Goal: Task Accomplishment & Management: Manage account settings

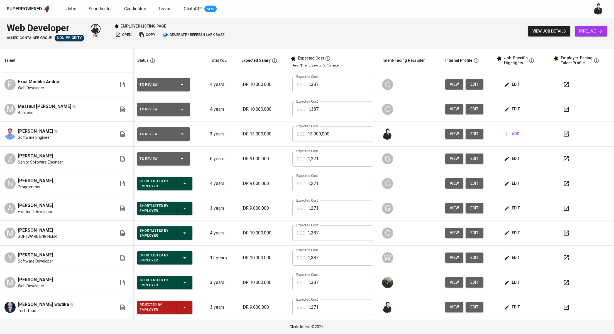
click at [505, 136] on span "add" at bounding box center [512, 134] width 14 height 7
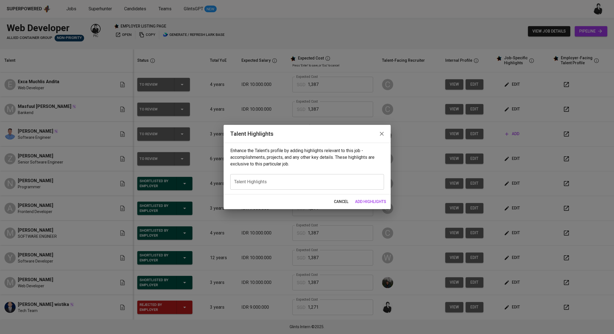
click at [269, 175] on div "x Talent Highlights" at bounding box center [307, 182] width 154 height 16
paste textarea "Loremip Dolorsit Ametcons adip elit 7 seddo ei temporinci utlaboreetdo ma aliqu…"
type textarea "Loremip Dolorsit Ametcons adip elit 7 seddo ei temporinci utlaboreetdo ma aliqu…"
click at [382, 136] on icon "button" at bounding box center [381, 134] width 7 height 7
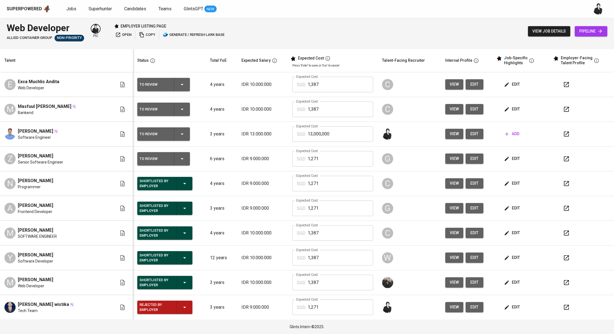
click at [563, 160] on icon "button" at bounding box center [566, 159] width 7 height 7
click at [560, 108] on button "button" at bounding box center [566, 109] width 13 height 13
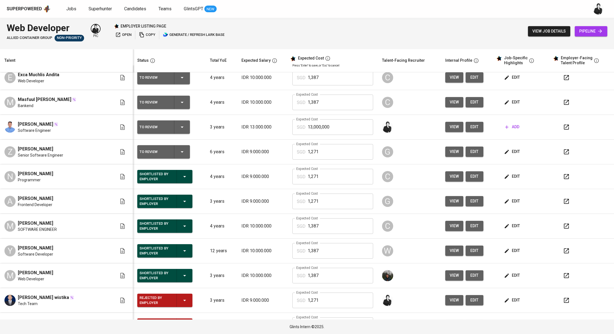
scroll to position [2, 0]
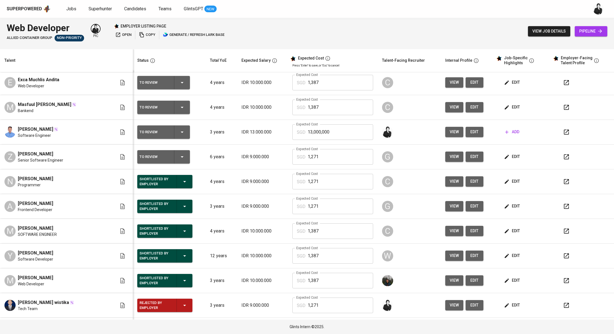
click at [179, 158] on icon "button" at bounding box center [182, 157] width 7 height 7
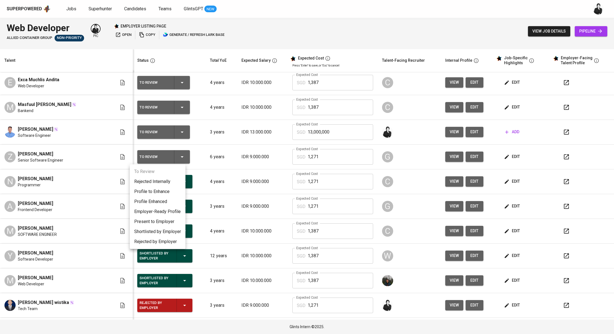
click at [169, 221] on li "Present to Employer" at bounding box center [158, 222] width 56 height 10
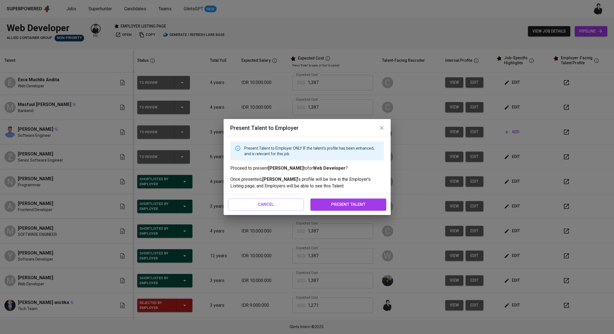
click at [334, 202] on span "present talent" at bounding box center [348, 204] width 63 height 7
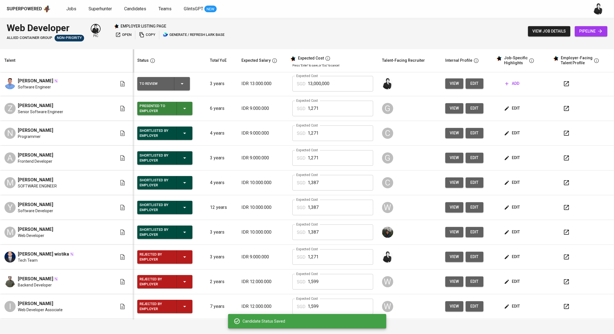
scroll to position [53, 0]
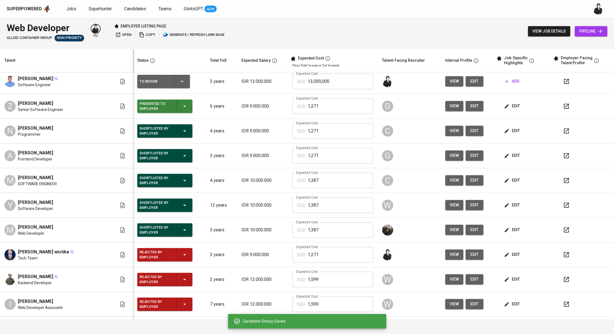
click at [184, 255] on button "Rejected by Employer" at bounding box center [164, 254] width 55 height 13
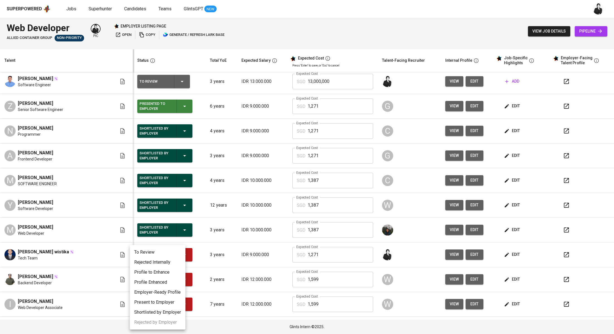
click at [165, 263] on li "Rejected Internally" at bounding box center [158, 263] width 56 height 10
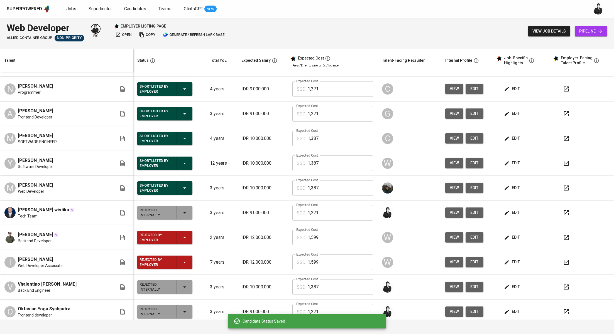
scroll to position [110, 0]
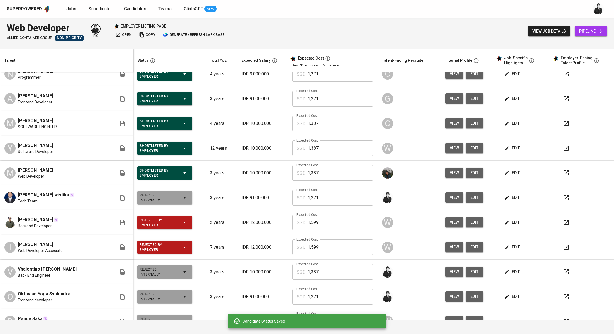
click at [181, 221] on icon "button" at bounding box center [184, 222] width 7 height 7
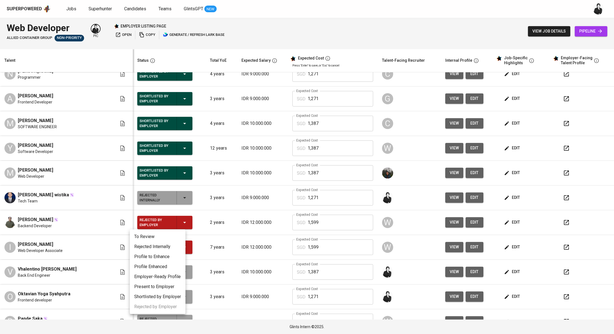
click at [168, 248] on li "Rejected Internally" at bounding box center [158, 247] width 56 height 10
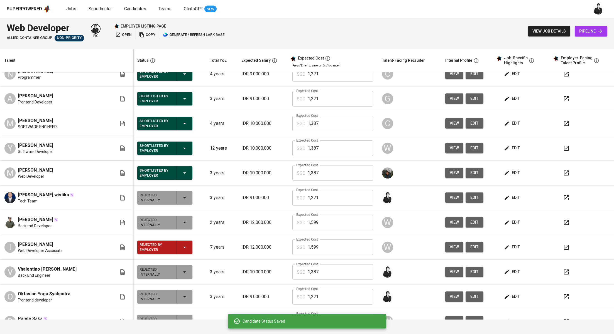
click at [182, 244] on div "Rejected by Employer" at bounding box center [165, 247] width 51 height 13
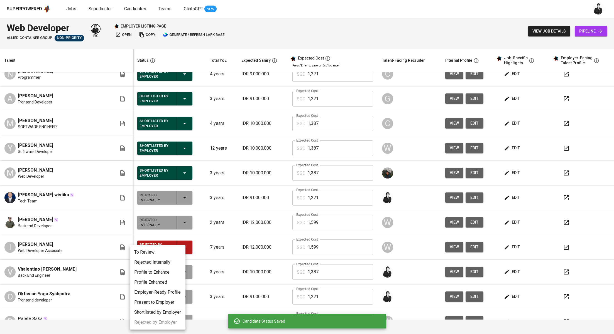
click at [174, 260] on li "Rejected Internally" at bounding box center [158, 263] width 56 height 10
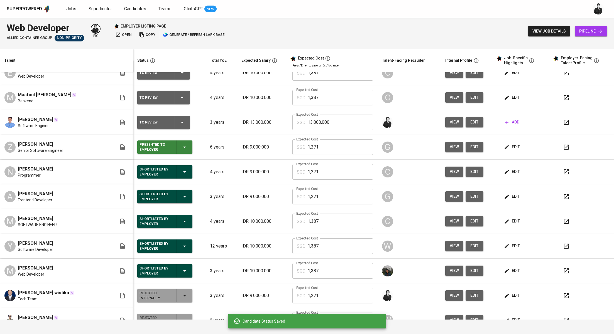
scroll to position [0, 0]
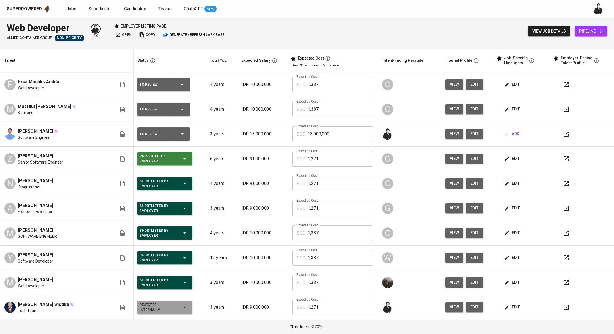
click at [505, 109] on span "edit" at bounding box center [512, 109] width 15 height 7
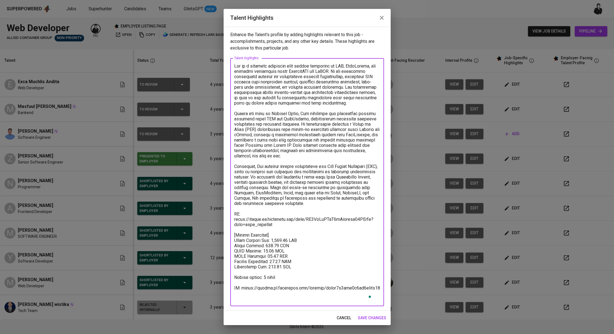
drag, startPoint x: 371, startPoint y: 296, endPoint x: 224, endPoint y: 291, distance: 147.7
click at [224, 291] on div "Enhance the Talent's profile by adding highlights relevant to this job - accomp…" at bounding box center [307, 169] width 167 height 284
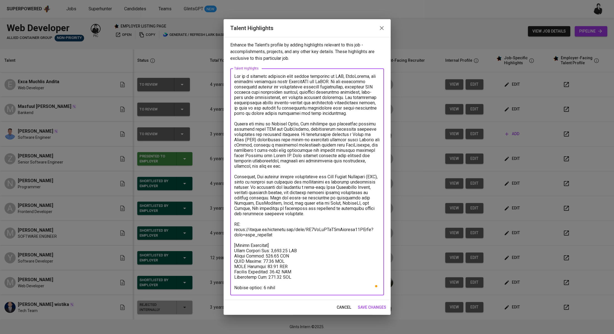
type textarea "Aji is a software developer with strong expertise in PHP, JavaScript, and datab…"
click at [363, 305] on span "save changes" at bounding box center [372, 307] width 28 height 7
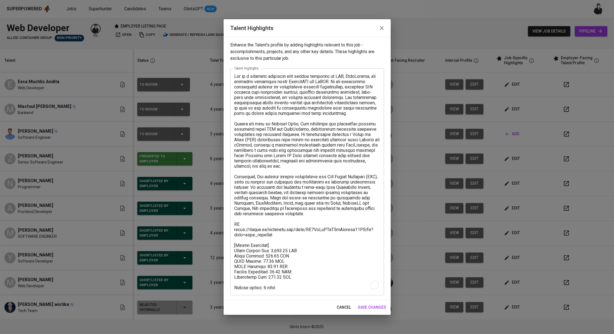
click at [363, 305] on input "1,271" at bounding box center [340, 308] width 65 height 16
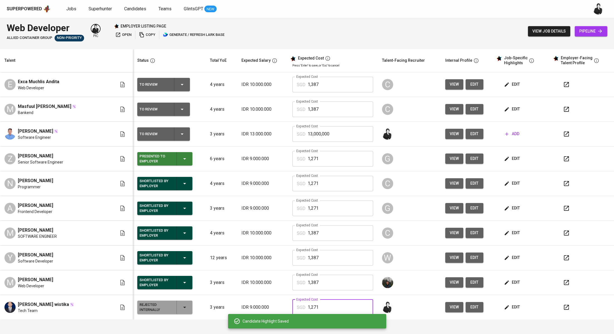
click at [181, 109] on button "To Review" at bounding box center [163, 109] width 53 height 13
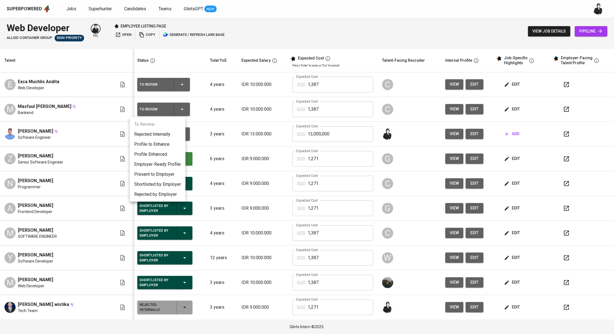
click at [162, 176] on li "Present to Employer" at bounding box center [158, 175] width 56 height 10
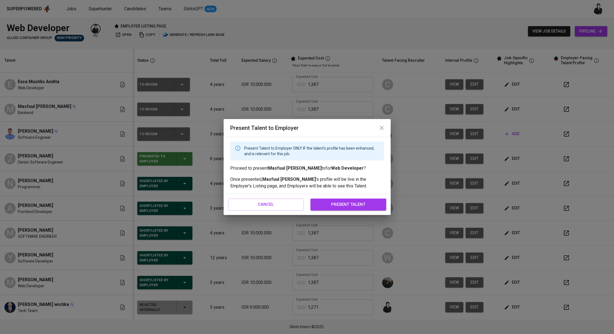
click at [362, 209] on button "present talent" at bounding box center [349, 205] width 76 height 12
click at [378, 198] on td "G" at bounding box center [409, 208] width 63 height 25
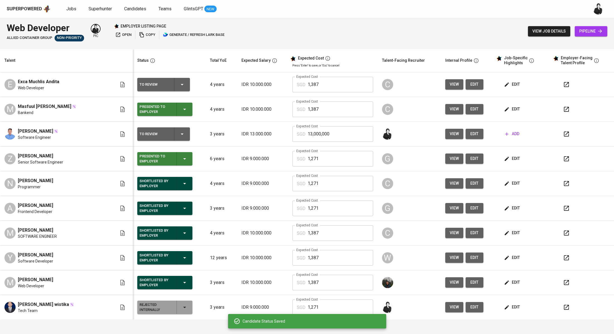
click at [563, 85] on icon "button" at bounding box center [566, 84] width 7 height 7
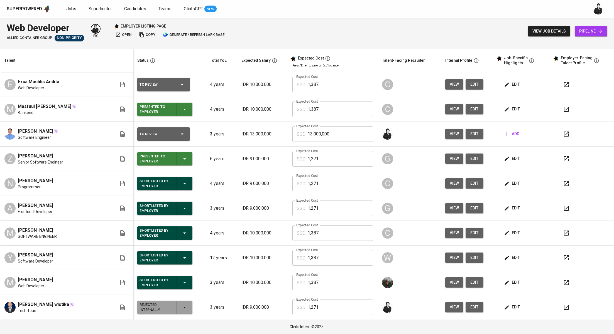
click at [509, 85] on span "edit" at bounding box center [512, 84] width 15 height 7
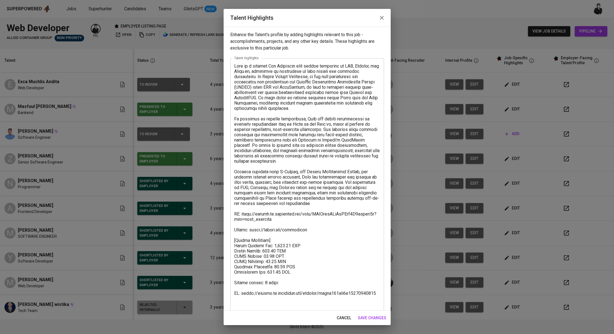
scroll to position [5, 0]
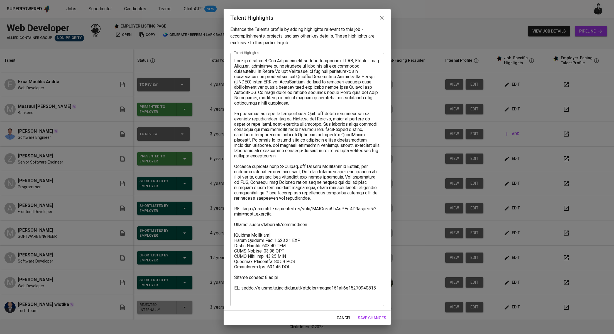
drag, startPoint x: 375, startPoint y: 296, endPoint x: 239, endPoint y: 290, distance: 135.8
click at [239, 290] on div "x Talent Highlights" at bounding box center [307, 180] width 154 height 254
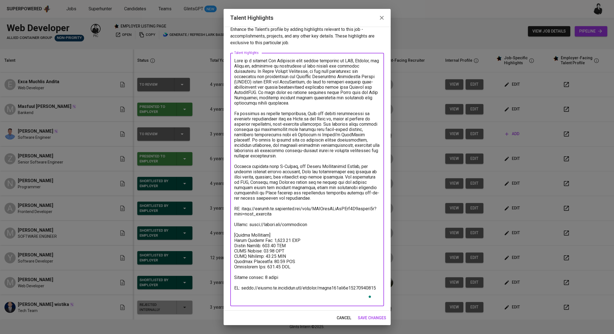
drag, startPoint x: 373, startPoint y: 297, endPoint x: 226, endPoint y: 289, distance: 147.5
click at [226, 289] on div "Enhance the Talent's profile by adding highlights relevant to this job - accomp…" at bounding box center [307, 169] width 167 height 284
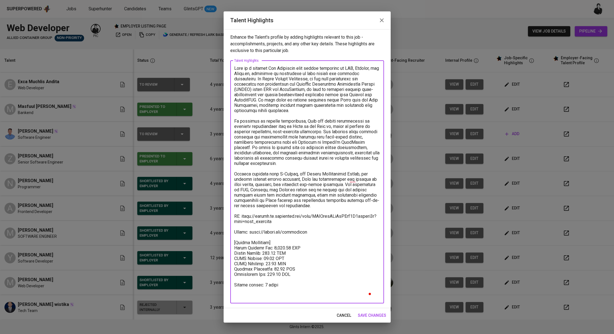
scroll to position [0, 0]
type textarea "Lore ip d sitamet Con Adipiscin elit seddoe temporinc ut LAB, Etdolor, mag Aliq…"
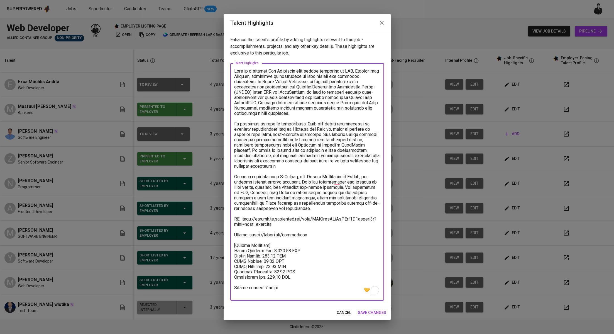
click at [376, 315] on span "save changes" at bounding box center [372, 313] width 28 height 7
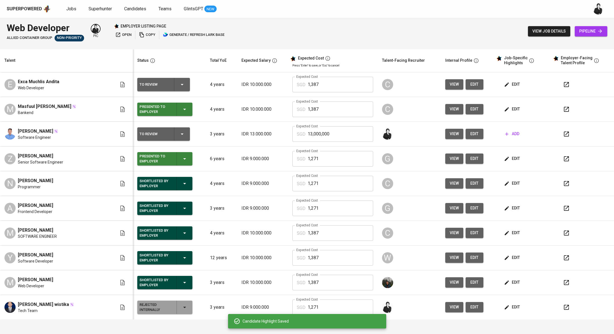
click at [174, 80] on div "To Review" at bounding box center [164, 84] width 48 height 13
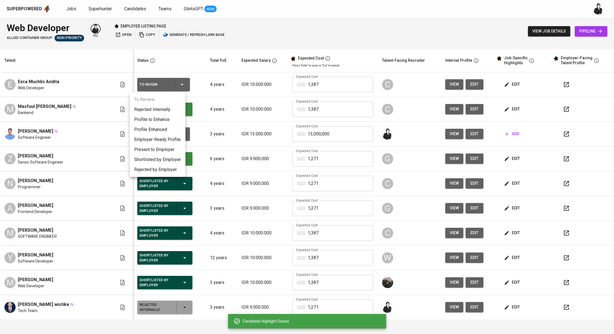
click at [168, 148] on li "Present to Employer" at bounding box center [158, 150] width 56 height 10
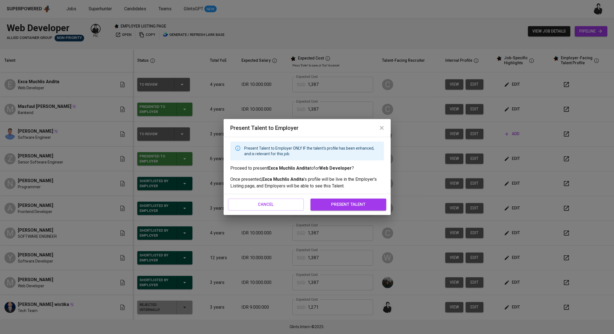
click at [340, 202] on span "present talent" at bounding box center [348, 204] width 63 height 7
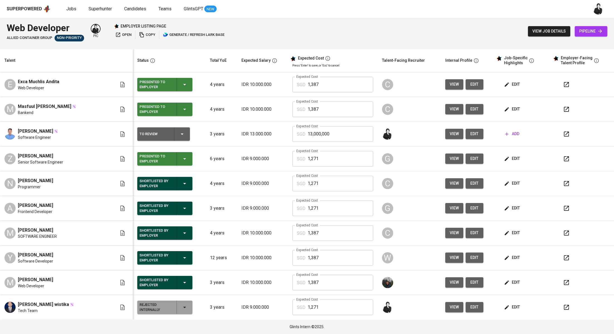
click at [505, 134] on span "add" at bounding box center [512, 134] width 14 height 7
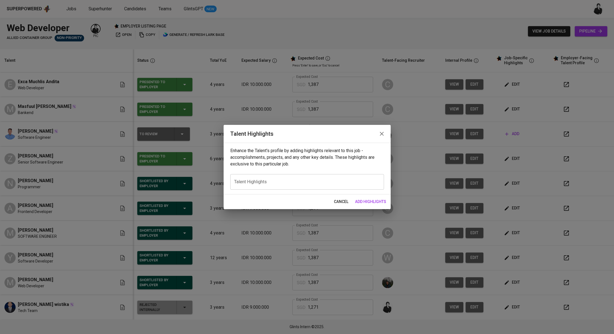
click at [383, 131] on icon "button" at bounding box center [381, 134] width 7 height 7
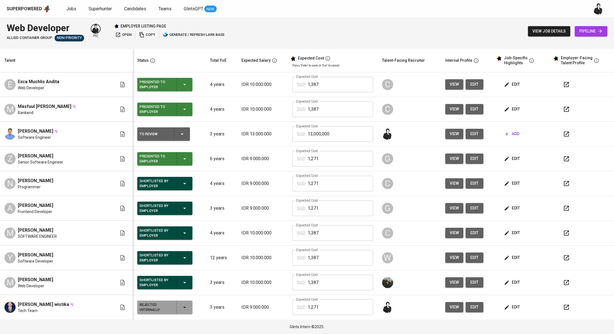
click at [505, 138] on button "add" at bounding box center [512, 134] width 19 height 10
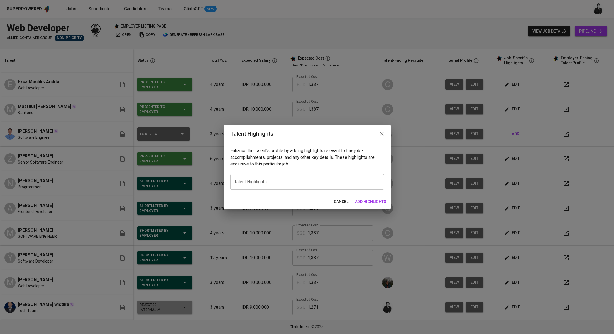
click at [304, 179] on div "x Talent Highlights" at bounding box center [307, 182] width 154 height 16
paste textarea "Ardy is a well-rounded web developer with solid experience in both front-end an…"
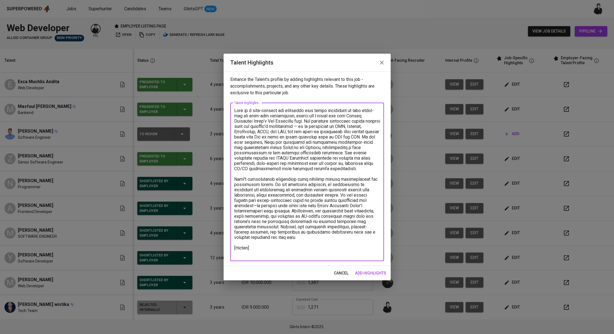
paste textarea "https://glints.sg.larksuite.com/file/Wy6KbPLQroGgd7x2EMJlH8h5grg?from=from_copy…"
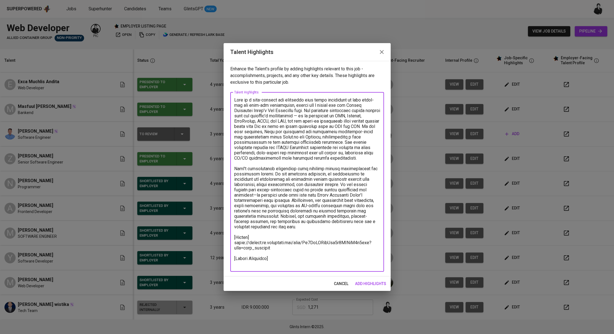
paste textarea "Basic Salary 1.207,21 BPJS Health 5% 50,26 BPJS Manpower 6.24% 68,86 Religious …"
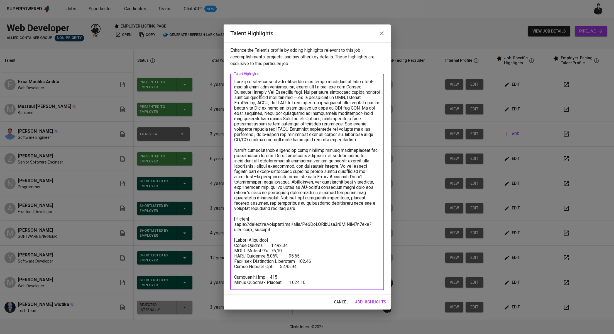
click at [262, 246] on textarea at bounding box center [307, 182] width 146 height 206
drag, startPoint x: 305, startPoint y: 280, endPoint x: 229, endPoint y: 282, distance: 76.6
click at [229, 282] on div "Enhance the Talent's profile by adding highlights relevant to this job - accomp…" at bounding box center [307, 168] width 167 height 253
click at [285, 241] on textarea at bounding box center [307, 182] width 146 height 206
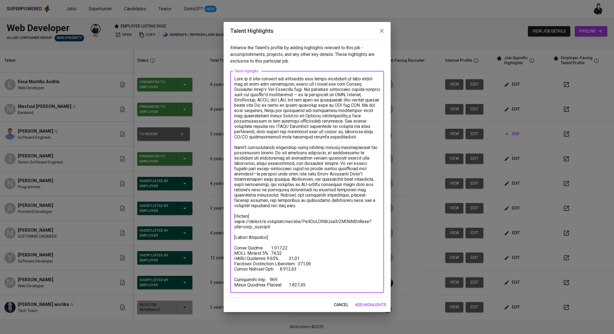
paste textarea "Total Pricing Monthly 1.726,93"
click at [285, 241] on textarea at bounding box center [307, 182] width 146 height 212
click at [280, 244] on textarea at bounding box center [307, 182] width 146 height 212
click at [262, 250] on textarea at bounding box center [307, 182] width 146 height 212
click at [301, 241] on textarea at bounding box center [307, 182] width 146 height 212
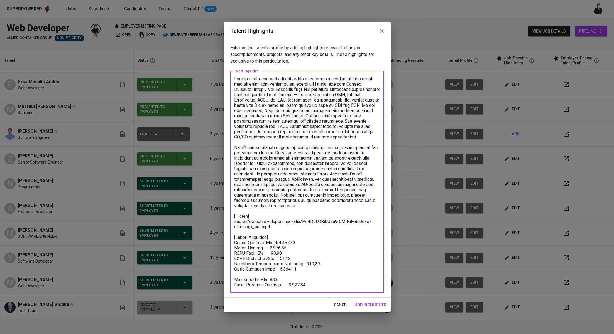
click at [278, 241] on textarea at bounding box center [307, 182] width 146 height 212
click at [308, 243] on textarea at bounding box center [307, 182] width 146 height 212
click at [292, 248] on textarea at bounding box center [307, 182] width 146 height 212
drag, startPoint x: 270, startPoint y: 253, endPoint x: 261, endPoint y: 253, distance: 9.2
click at [261, 253] on textarea at bounding box center [307, 182] width 146 height 212
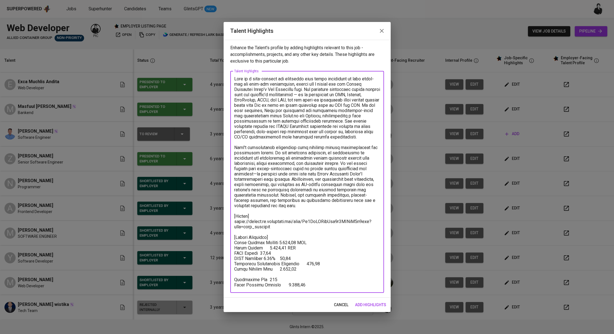
click at [284, 254] on textarea at bounding box center [307, 182] width 146 height 212
drag, startPoint x: 289, startPoint y: 260, endPoint x: 269, endPoint y: 260, distance: 19.8
click at [269, 260] on textarea at bounding box center [307, 182] width 146 height 212
click at [293, 258] on textarea at bounding box center [307, 182] width 146 height 212
click at [324, 265] on textarea at bounding box center [307, 182] width 146 height 212
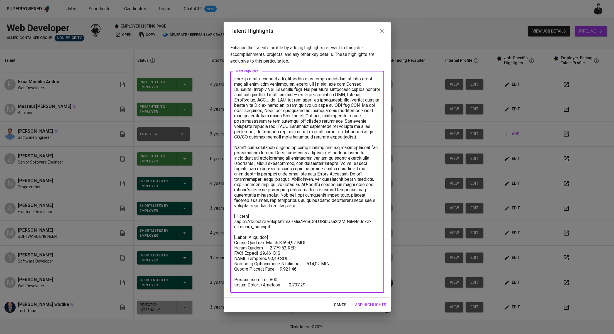
drag, startPoint x: 302, startPoint y: 274, endPoint x: 231, endPoint y: 267, distance: 71.3
click at [231, 267] on div "x Talent Highlights" at bounding box center [307, 182] width 154 height 222
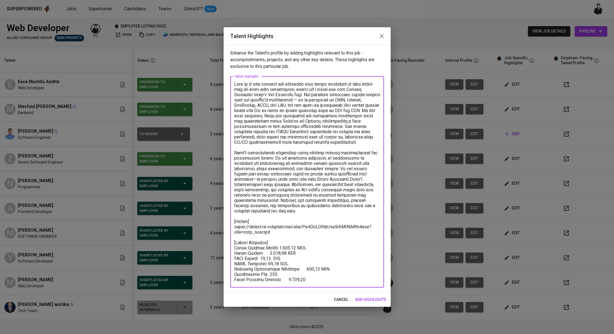
drag, startPoint x: 300, startPoint y: 279, endPoint x: 226, endPoint y: 282, distance: 74.9
click at [226, 282] on div "Enhance the Talent's profile by adding highlights relevant to this job - accomp…" at bounding box center [307, 169] width 167 height 248
click at [290, 276] on textarea at bounding box center [307, 182] width 146 height 201
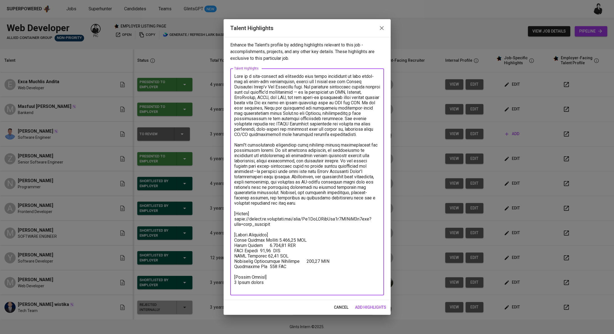
click at [237, 283] on textarea at bounding box center [307, 182] width 146 height 217
type textarea "Ardy is a well-rounded web developer with solid experience in both front-end an…"
click at [371, 306] on span "add highlights" at bounding box center [370, 307] width 31 height 7
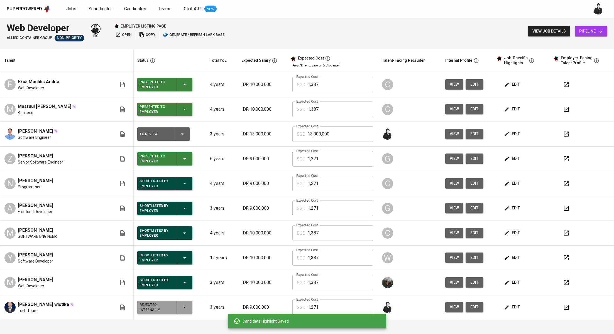
click at [563, 134] on icon "button" at bounding box center [566, 134] width 7 height 7
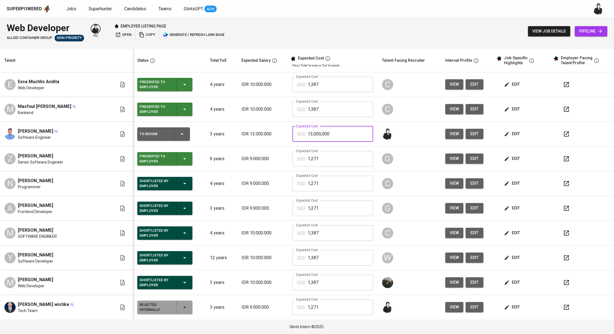
drag, startPoint x: 331, startPoint y: 135, endPoint x: 290, endPoint y: 135, distance: 40.9
click at [292, 135] on div "SGD 13,000,000 Expected Cost" at bounding box center [332, 134] width 81 height 16
type input "1,727"
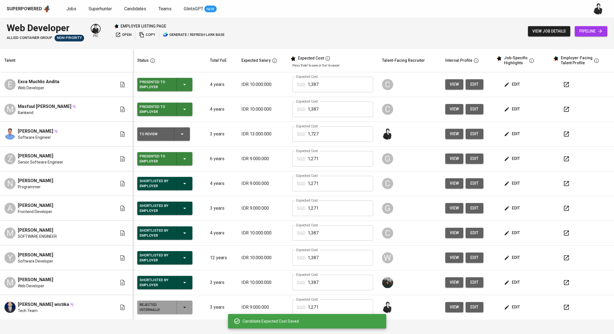
click at [181, 131] on button "To Review" at bounding box center [163, 134] width 53 height 13
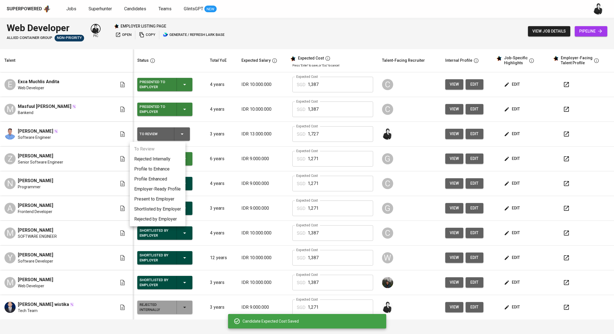
click at [165, 202] on li "Present to Employer" at bounding box center [158, 199] width 56 height 10
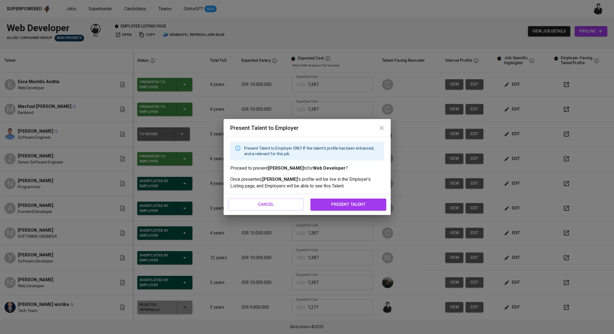
click at [350, 204] on span "present talent" at bounding box center [348, 204] width 63 height 7
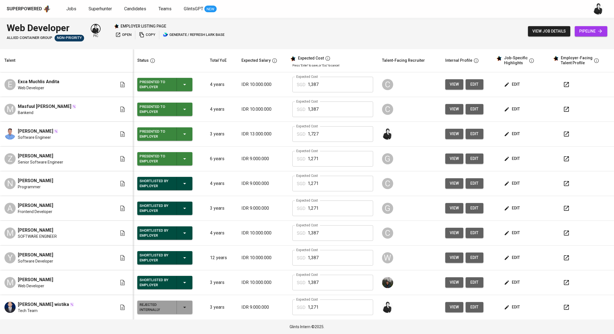
click at [119, 34] on icon "button" at bounding box center [118, 35] width 6 height 6
